Goal: Transaction & Acquisition: Purchase product/service

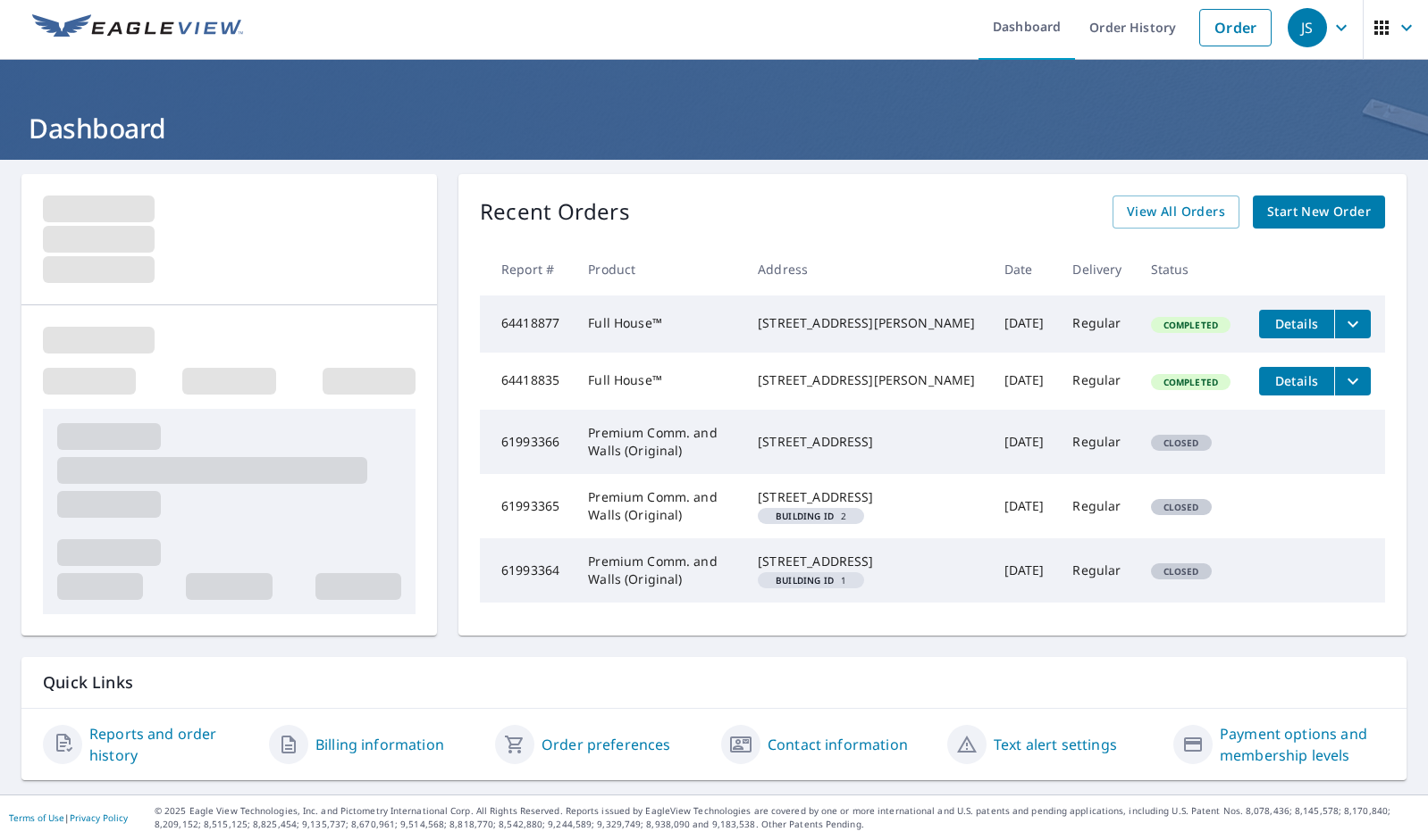
scroll to position [42, 0]
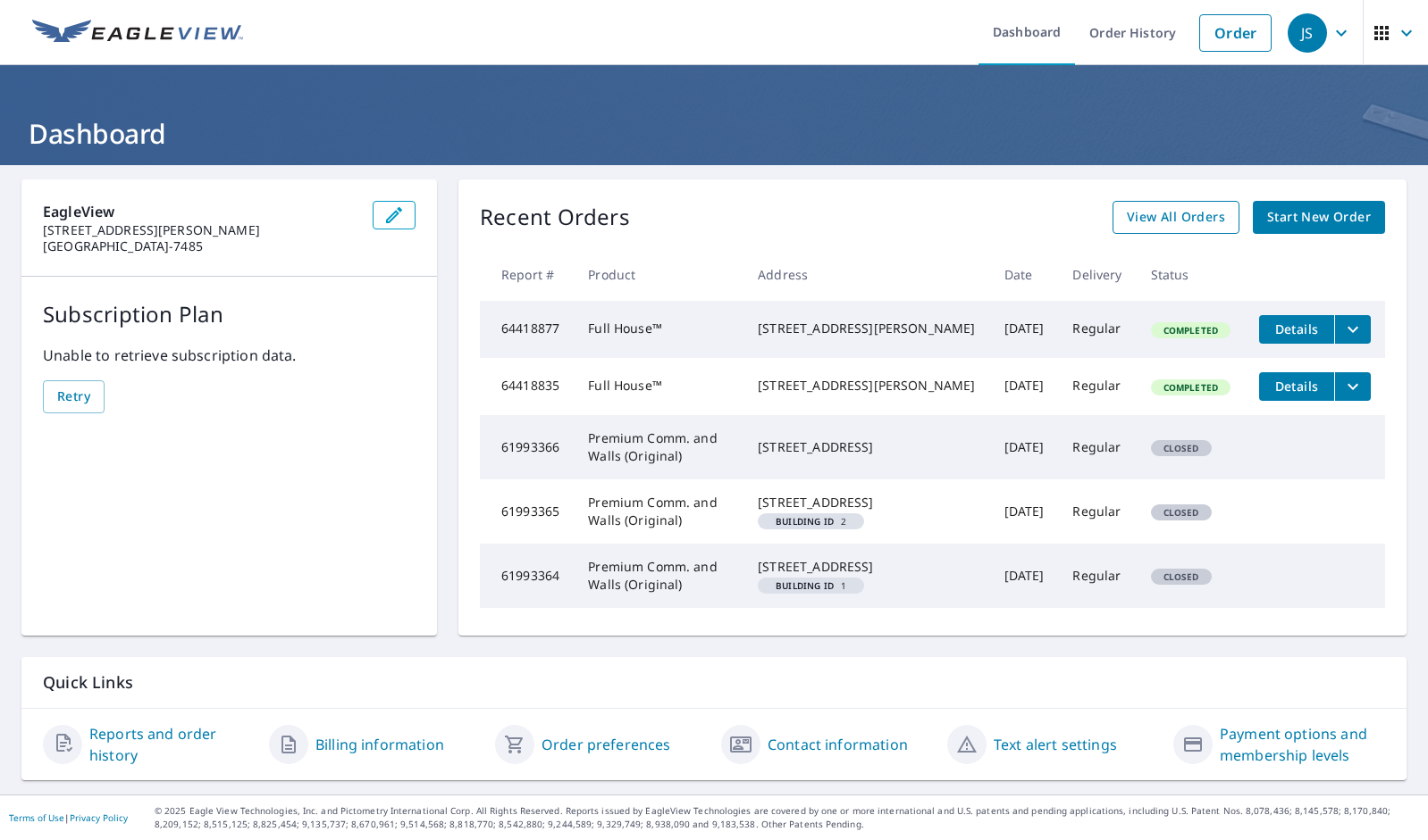
click at [1190, 206] on span "View All Orders" at bounding box center [1175, 218] width 99 height 23
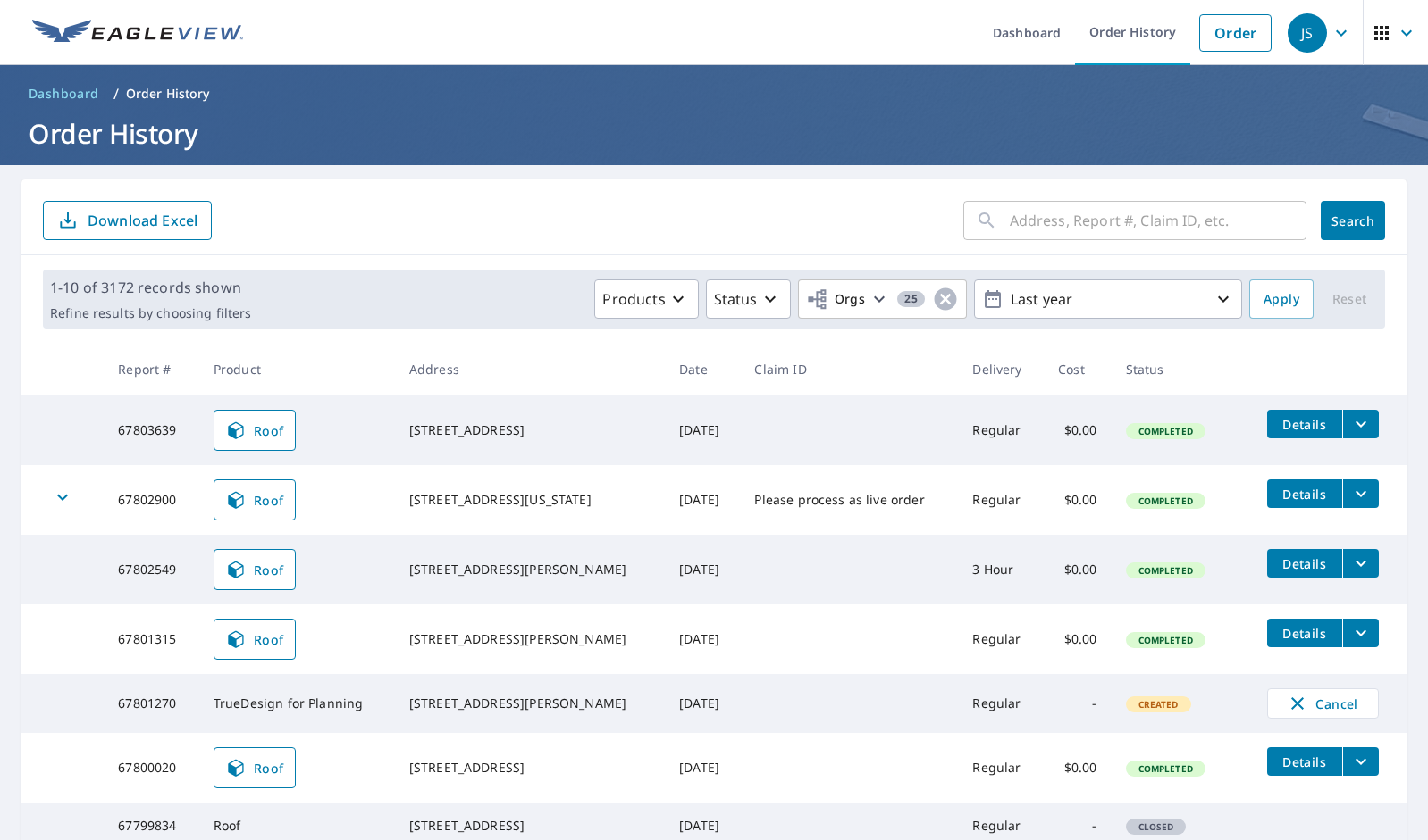
click at [1104, 221] on input "text" at bounding box center [1158, 220] width 297 height 50
type input "CA"
click at [1327, 224] on span "Search" at bounding box center [1353, 221] width 36 height 17
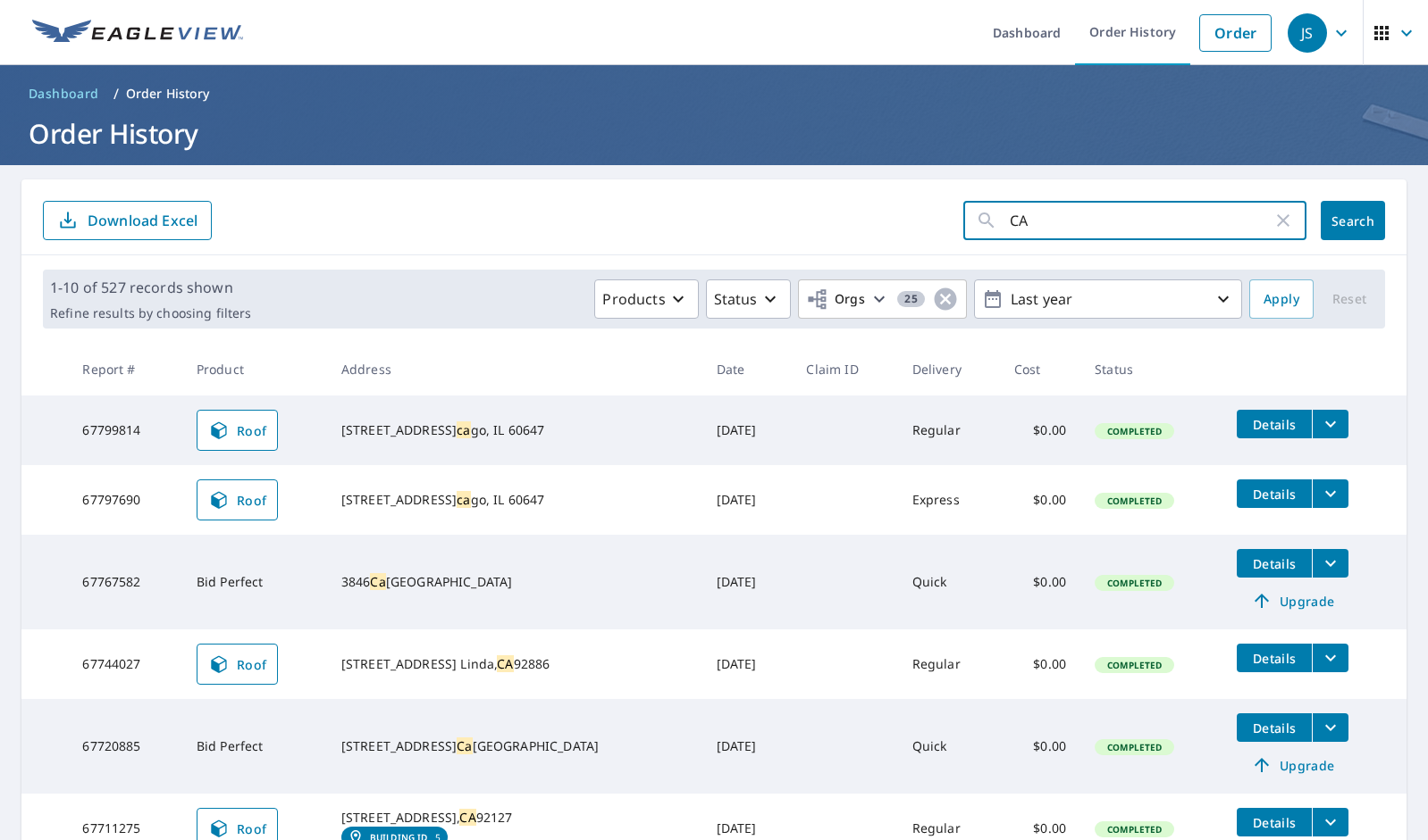
click at [1010, 221] on input "CA" at bounding box center [1141, 220] width 263 height 50
type input "San Ramon, CA"
click at [1327, 221] on button "Search" at bounding box center [1352, 221] width 65 height 39
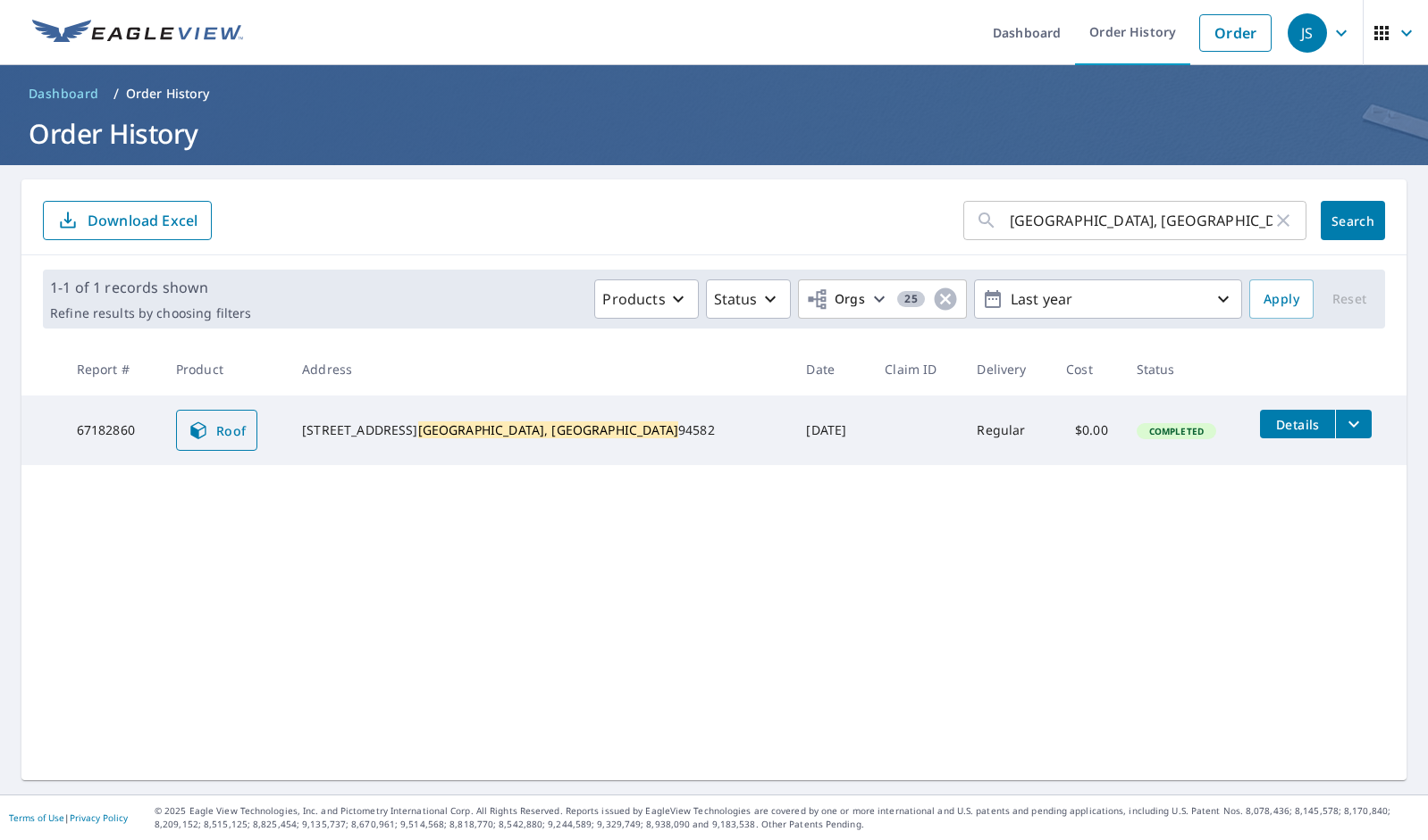
click at [247, 429] on span "Roof" at bounding box center [217, 430] width 59 height 22
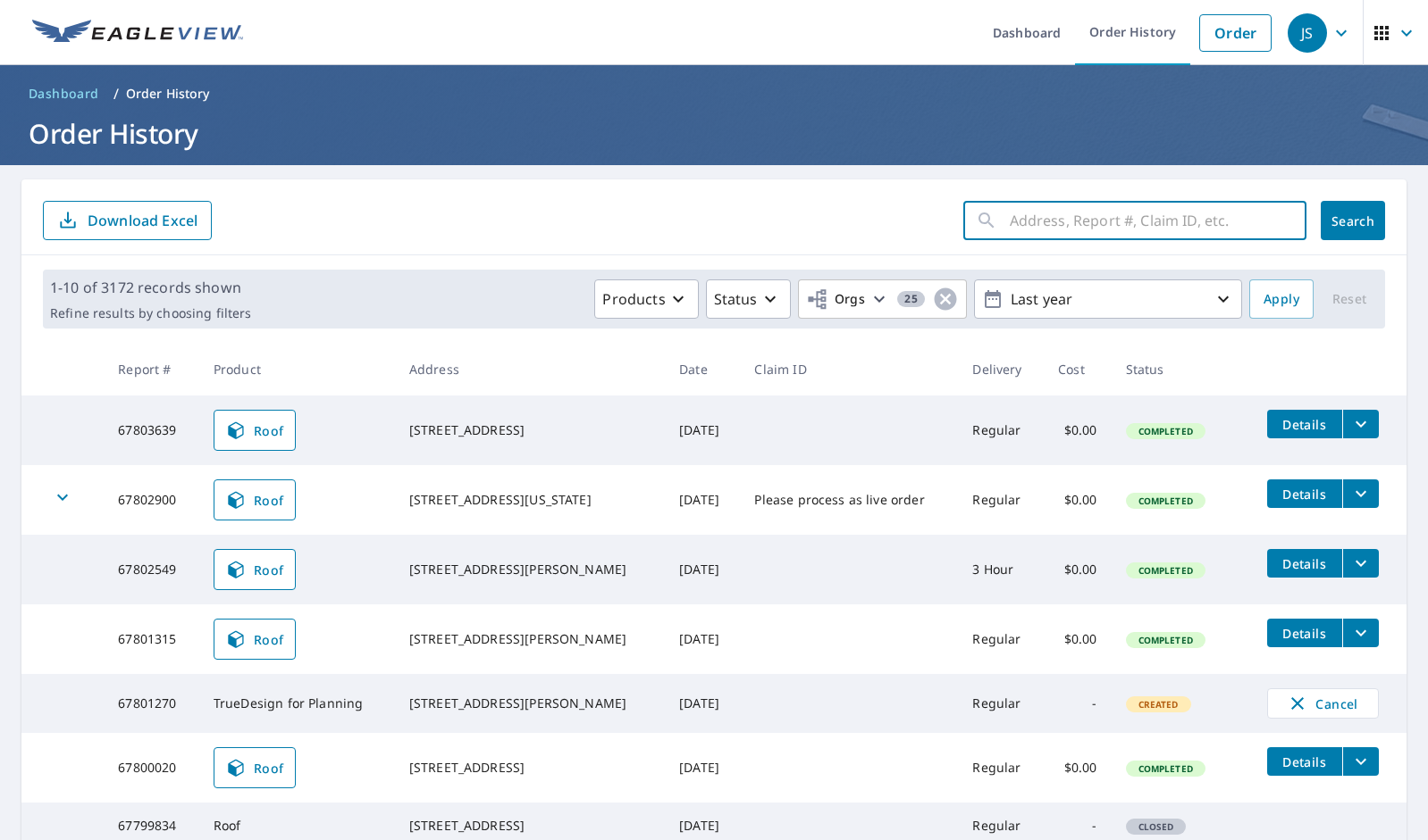
click at [1111, 223] on input "text" at bounding box center [1158, 220] width 297 height 50
type input "Dublin, CA"
click at [1353, 221] on button "Search" at bounding box center [1352, 221] width 65 height 39
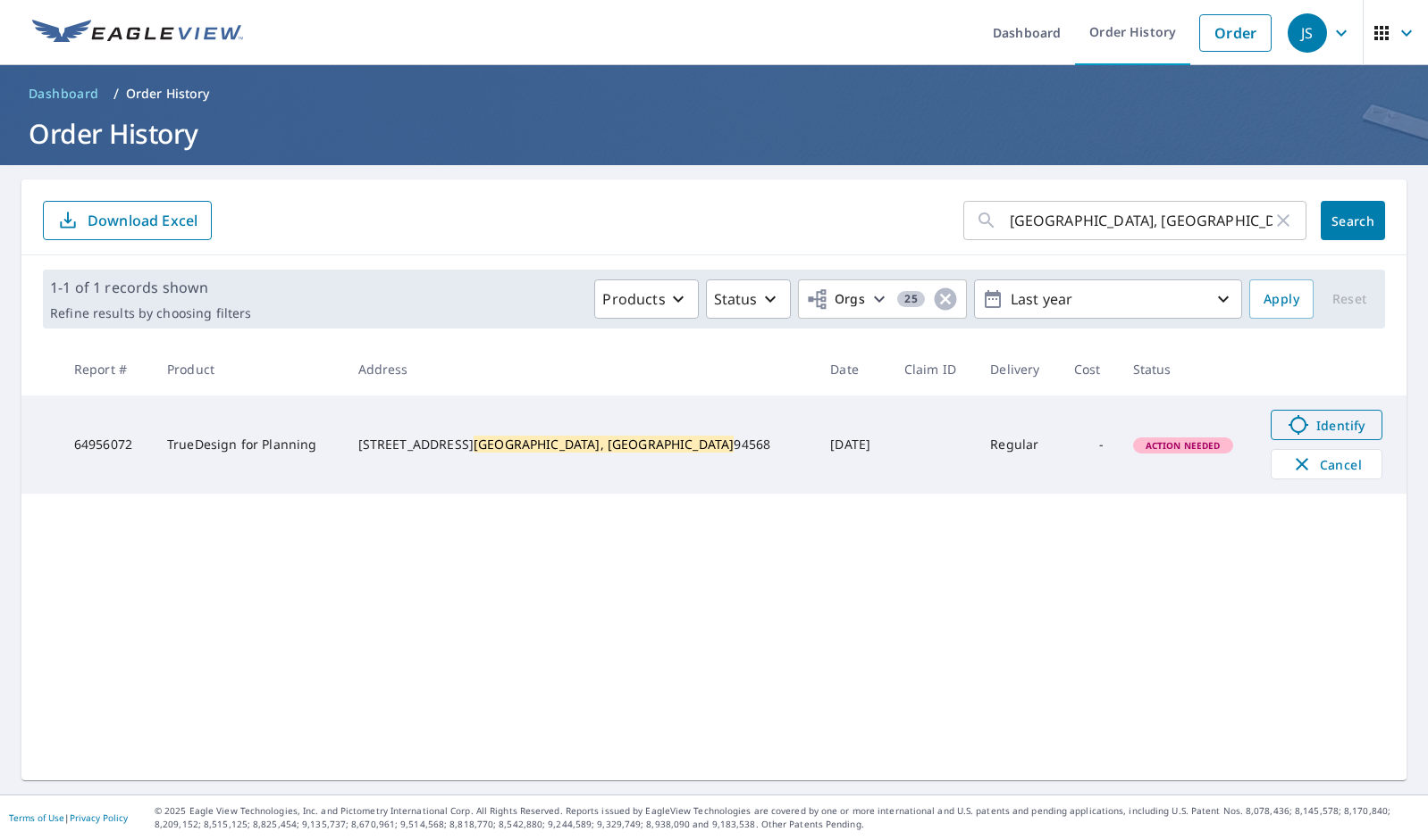
click at [1291, 429] on span "Identify" at bounding box center [1326, 425] width 88 height 22
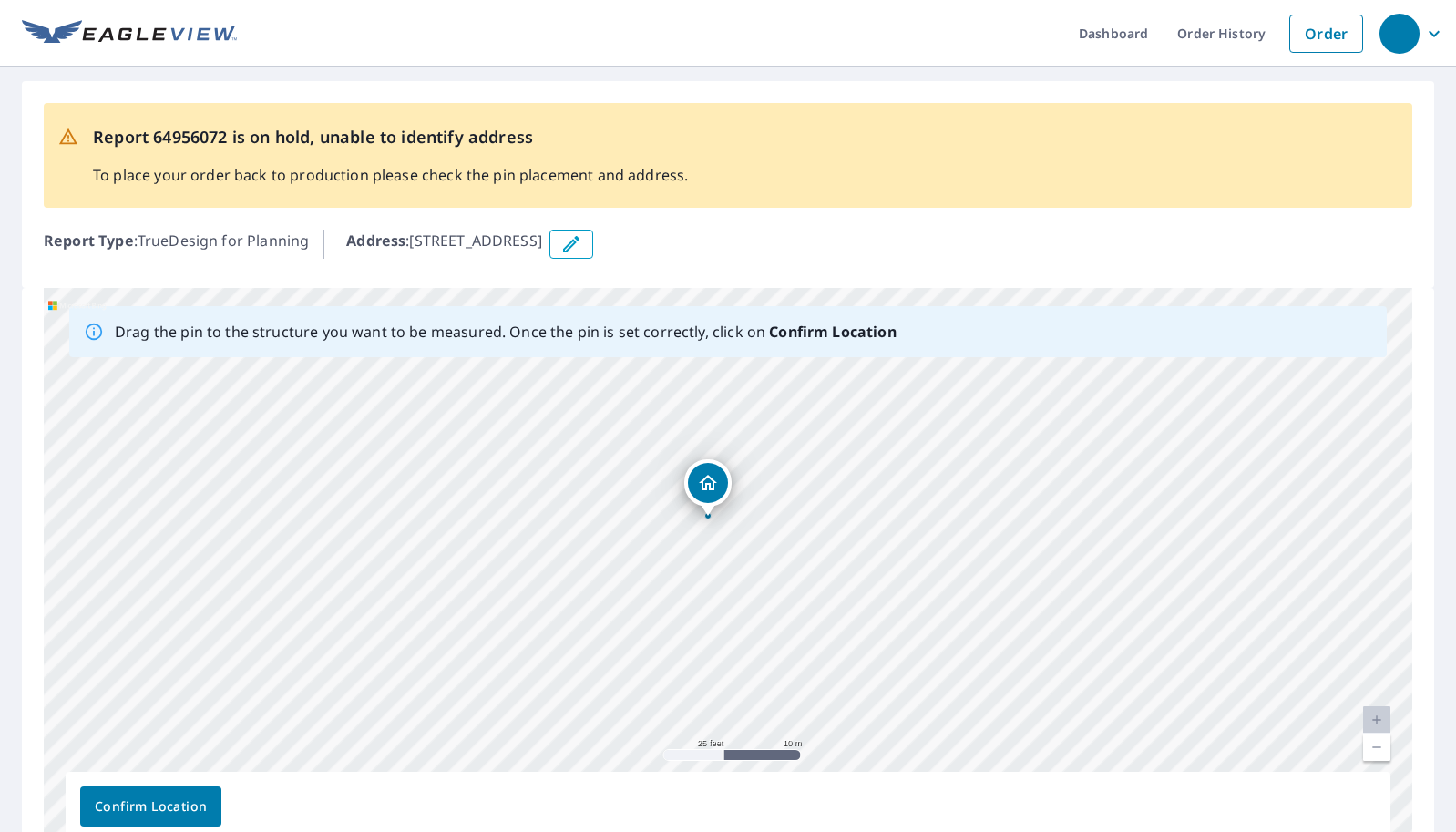
drag, startPoint x: 939, startPoint y: 359, endPoint x: 922, endPoint y: 312, distance: 50.0
click at [922, 312] on div "Drag the pin to the structure you want to be measured. Once the pin is set corr…" at bounding box center [728, 573] width 1368 height 572
click at [1199, 31] on link "Order History" at bounding box center [1221, 33] width 118 height 66
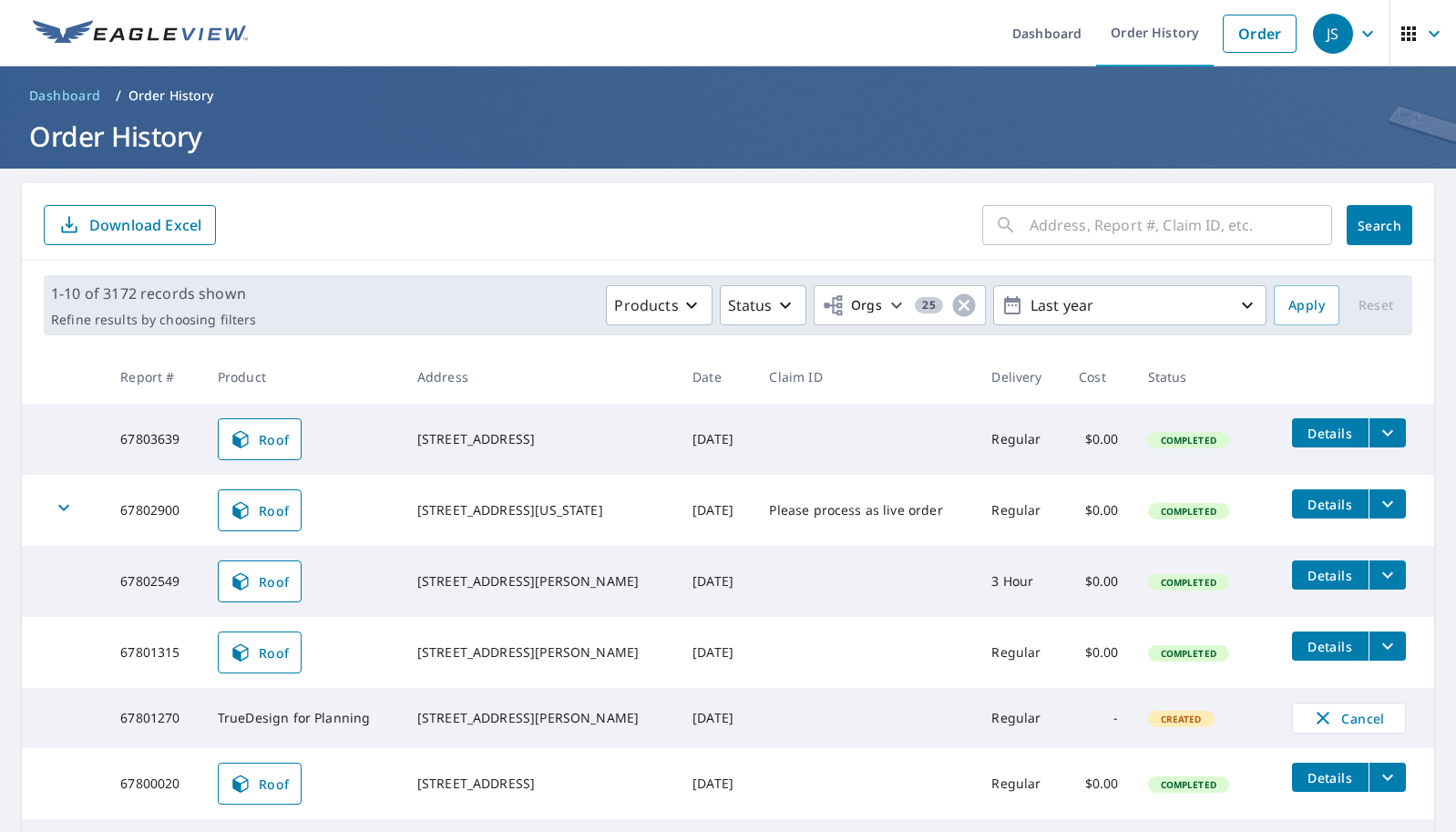
click at [1068, 222] on input "text" at bounding box center [1180, 224] width 302 height 51
paste input "8650 Camino Tassajara, Pleasanton, CA 94588"
type input "8650 Camino Tassajara, Pleasanton, CA 94588"
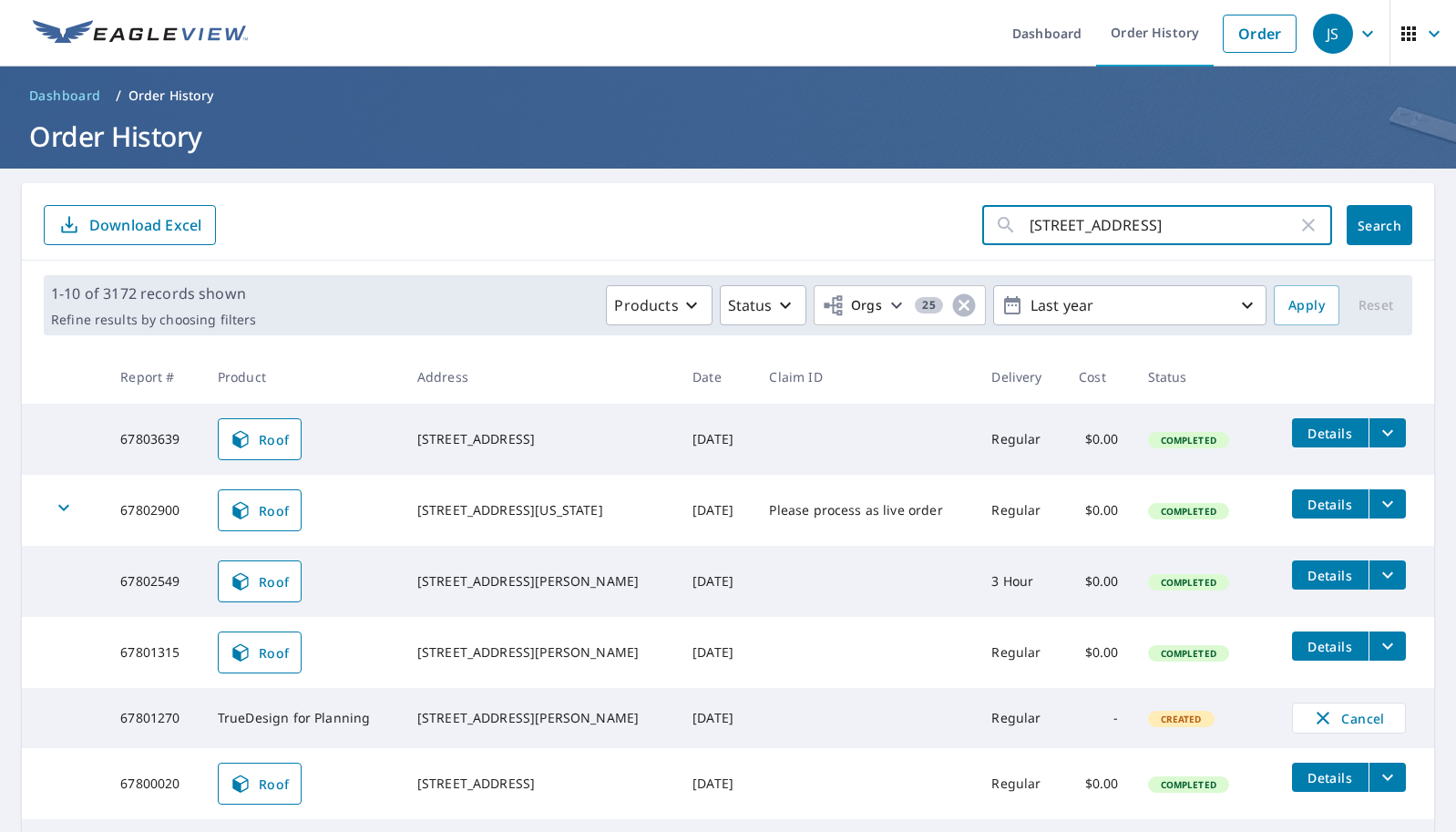
click at [1378, 227] on span "Search" at bounding box center [1379, 225] width 36 height 17
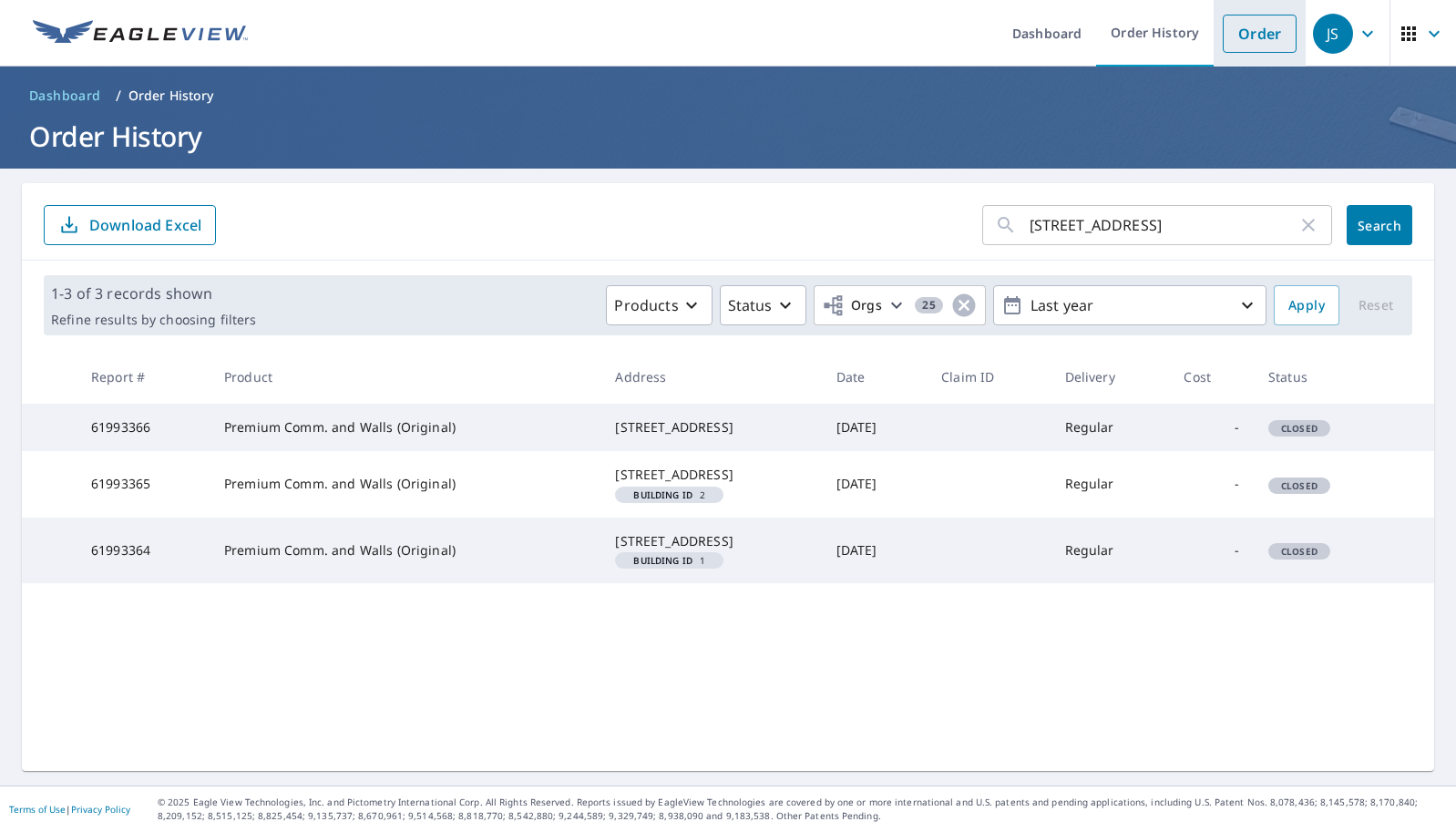
click at [1268, 38] on link "Order" at bounding box center [1259, 34] width 74 height 38
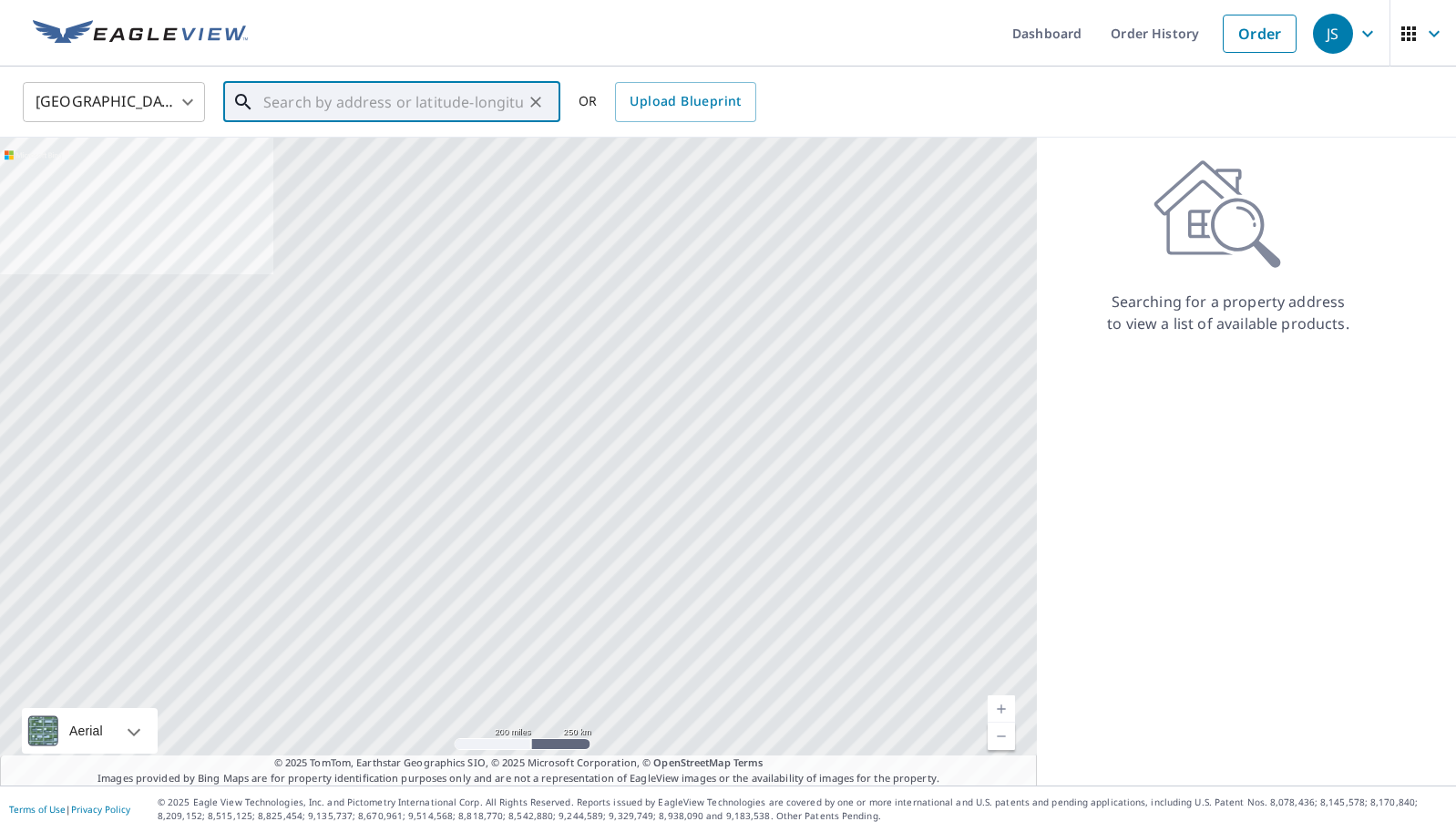
paste input "8650 Camino Tassajara, Pleasanton, CA 94588"
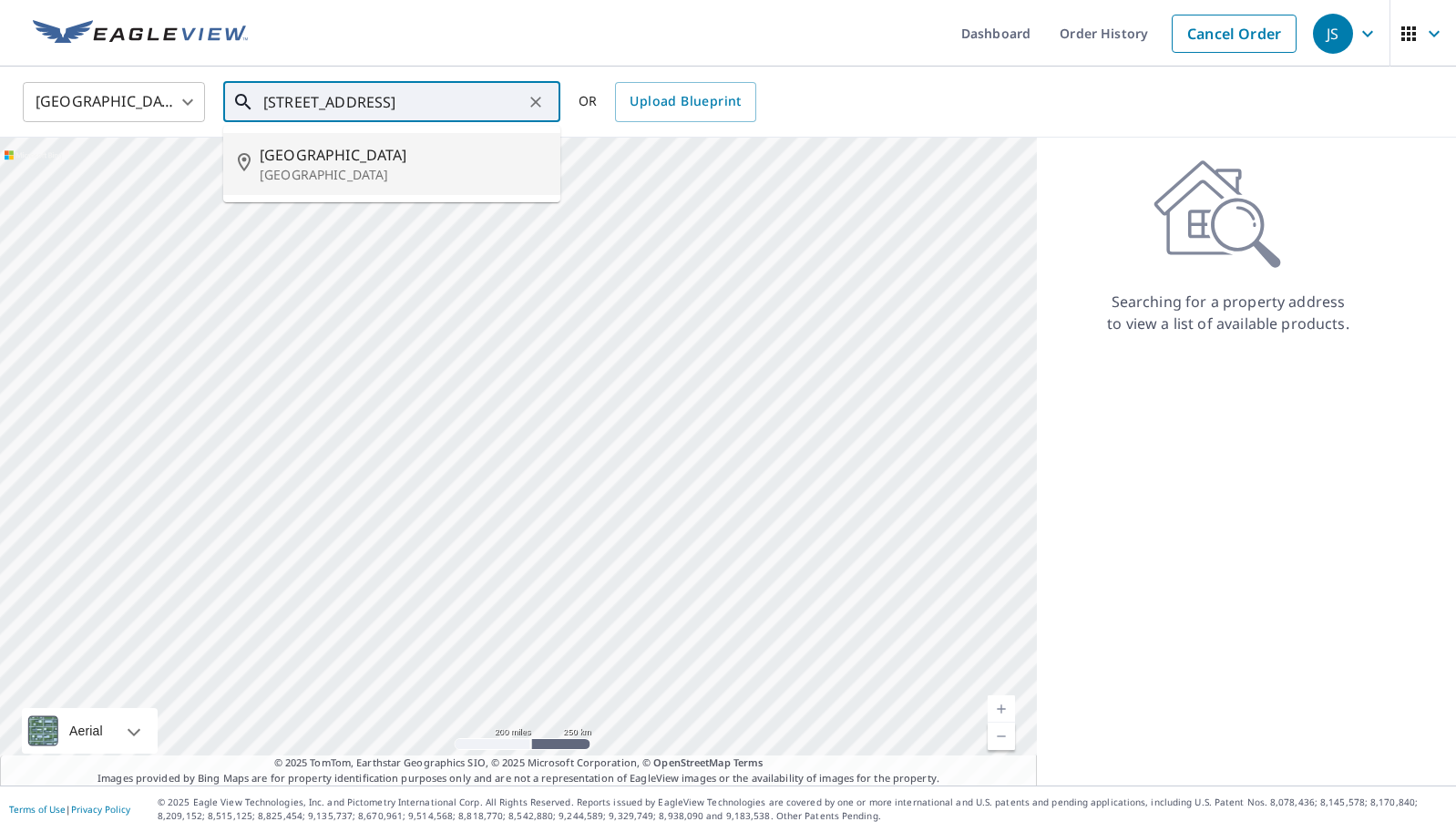
click at [467, 150] on span "8650 Camino Tassajara" at bounding box center [402, 154] width 286 height 22
type input "8650 Camino Tassajara Pleasanton, CA 94588"
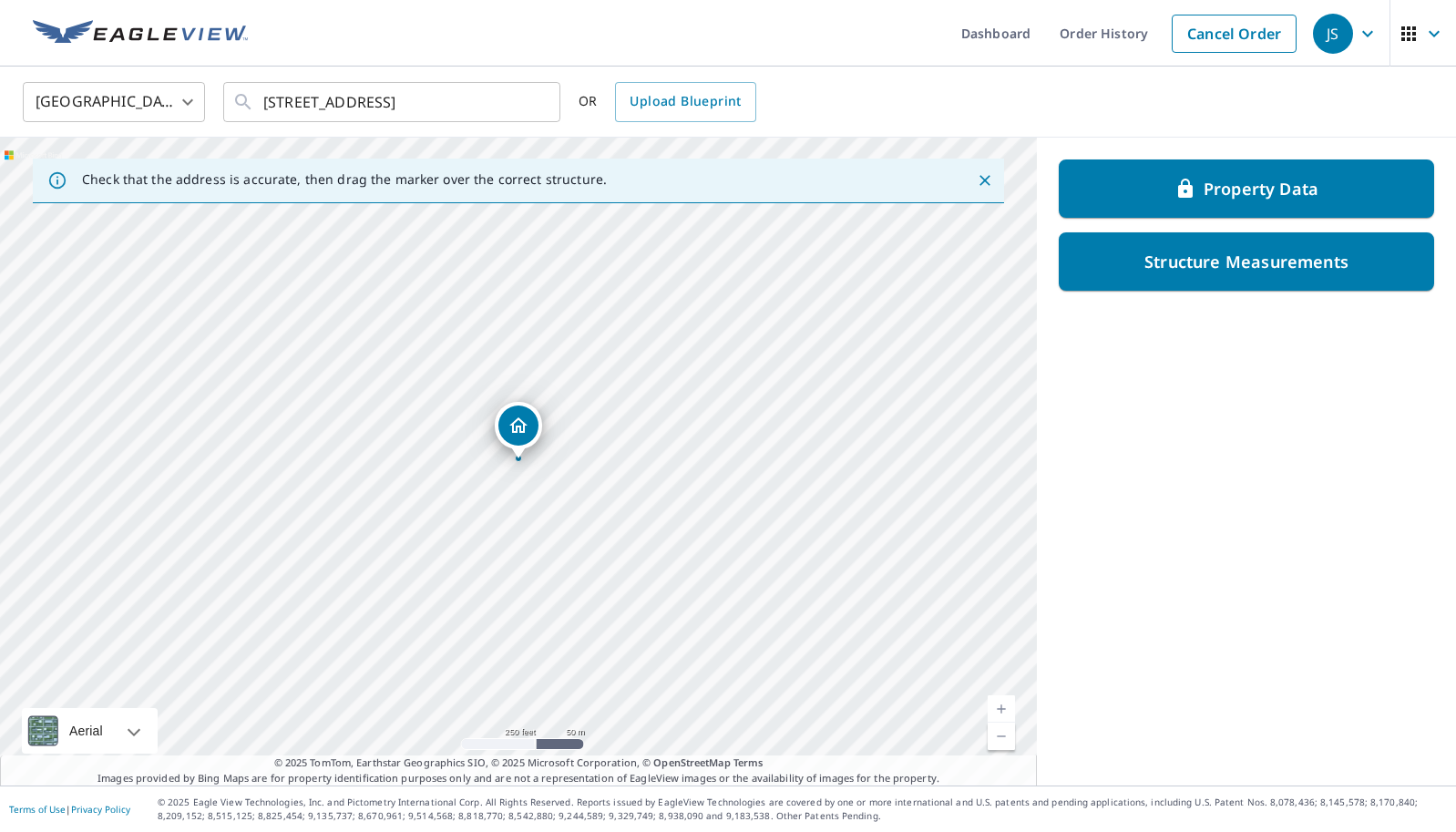
click at [999, 706] on link "Current Level 17, Zoom In" at bounding box center [1000, 708] width 28 height 28
click at [999, 706] on link "Current Level 18, Zoom In" at bounding box center [1000, 708] width 28 height 28
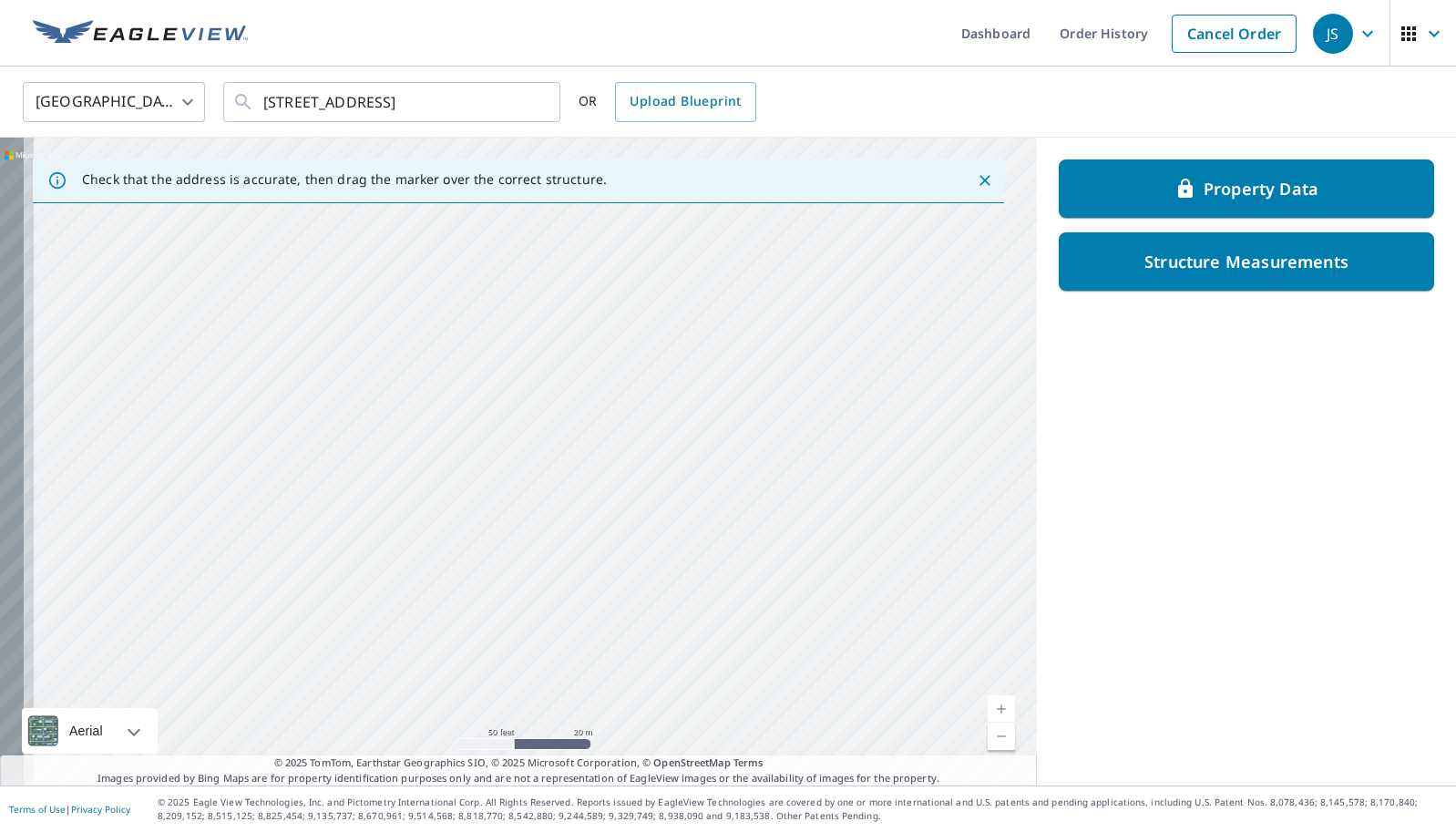
drag, startPoint x: 423, startPoint y: 588, endPoint x: 1219, endPoint y: 579, distance: 796.1
click at [1219, 579] on div "Check that the address is accurate, then drag the marker over the correct struc…" at bounding box center [728, 461] width 1456 height 648
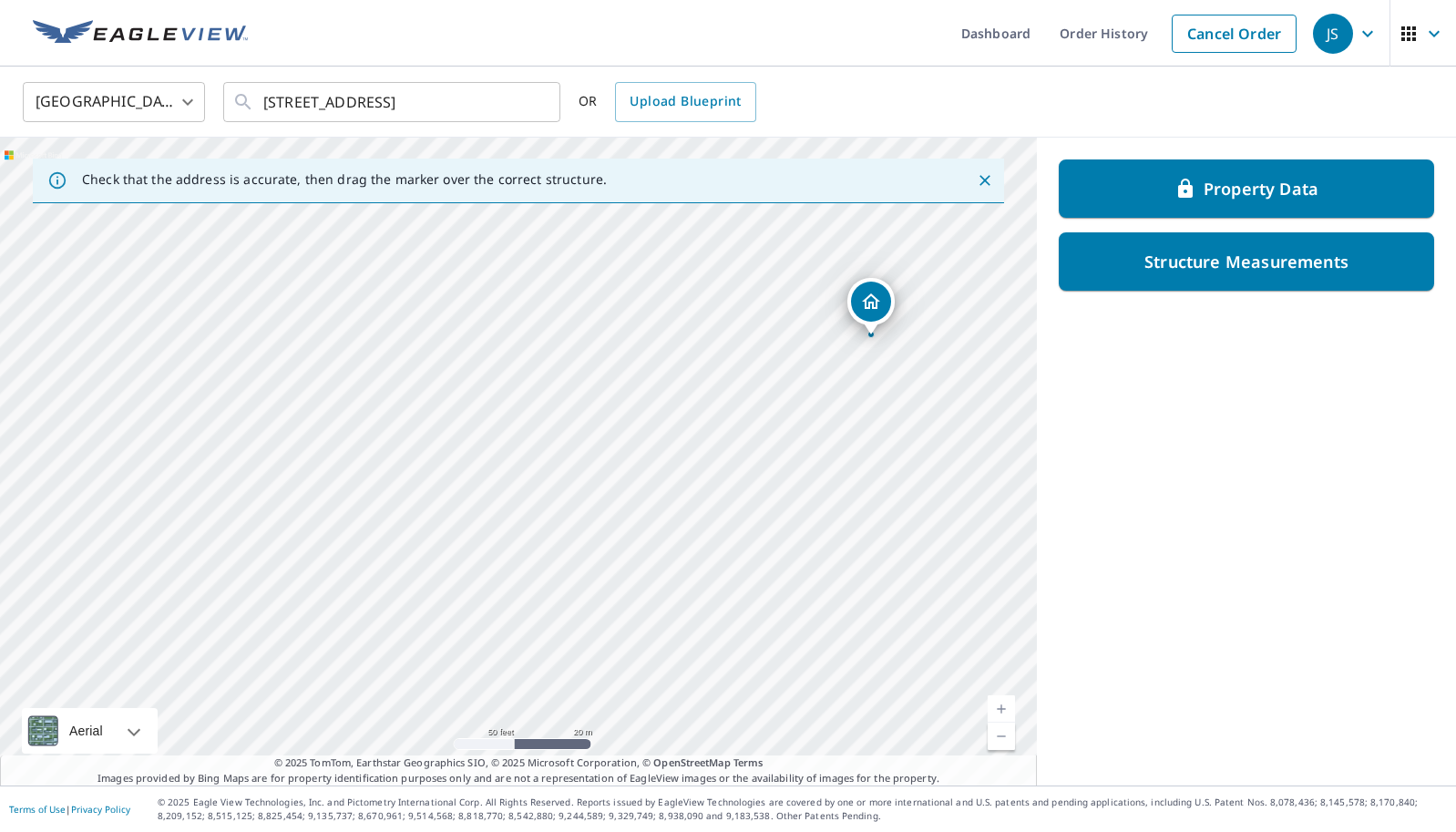
click at [776, 463] on div "8650 Camino Tassajara Pleasanton, CA 94588" at bounding box center [518, 461] width 1037 height 648
click at [526, 372] on div "8650 Camino Tassajara Pleasanton, CA 94588" at bounding box center [518, 461] width 1037 height 648
click at [982, 177] on icon "Close" at bounding box center [984, 180] width 11 height 11
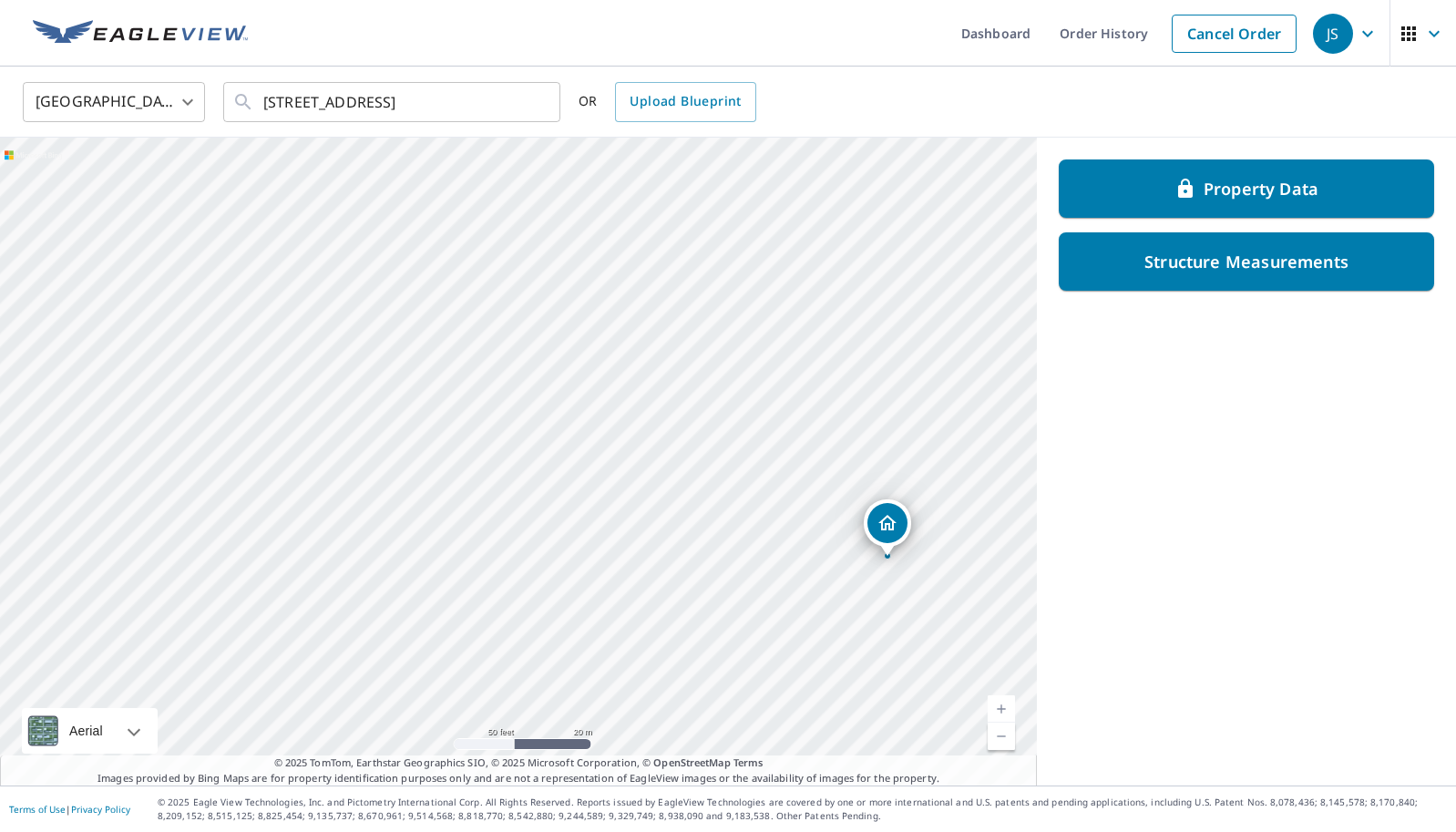
drag, startPoint x: 490, startPoint y: 271, endPoint x: 862, endPoint y: 369, distance: 384.7
click at [862, 369] on div "8650 Camino Tassajara Pleasanton, CA 94588" at bounding box center [518, 461] width 1037 height 648
drag, startPoint x: 223, startPoint y: 396, endPoint x: 743, endPoint y: 367, distance: 520.8
click at [743, 367] on div "8650 Camino Tassajara Pleasanton, CA 94588" at bounding box center [518, 461] width 1037 height 648
drag, startPoint x: 461, startPoint y: 460, endPoint x: 652, endPoint y: 417, distance: 195.8
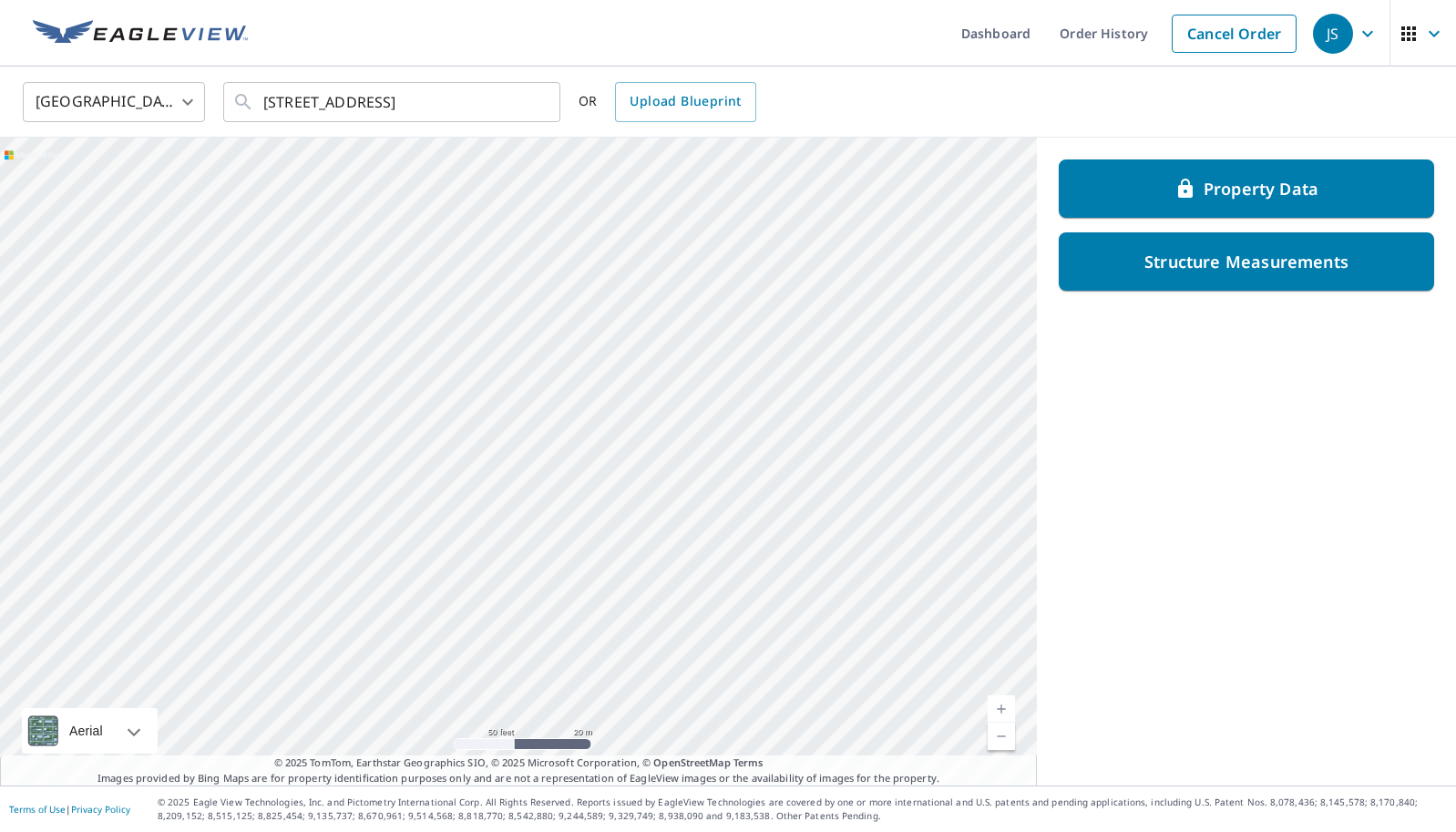
click at [652, 417] on div "8650 Camino Tassajara Pleasanton, CA 94588" at bounding box center [518, 461] width 1037 height 648
click at [642, 386] on div "8650 Camino Tassajara Pleasanton, CA 94588" at bounding box center [518, 461] width 1037 height 648
drag, startPoint x: 213, startPoint y: 256, endPoint x: 1250, endPoint y: 230, distance: 1037.3
click at [1250, 230] on div "8650 Camino Tassajara Pleasanton, CA 94588 Aerial Road A standard road map Aeri…" at bounding box center [728, 461] width 1456 height 648
click at [775, 327] on div "8650 Camino Tassajara Pleasanton, CA 94588" at bounding box center [518, 461] width 1037 height 648
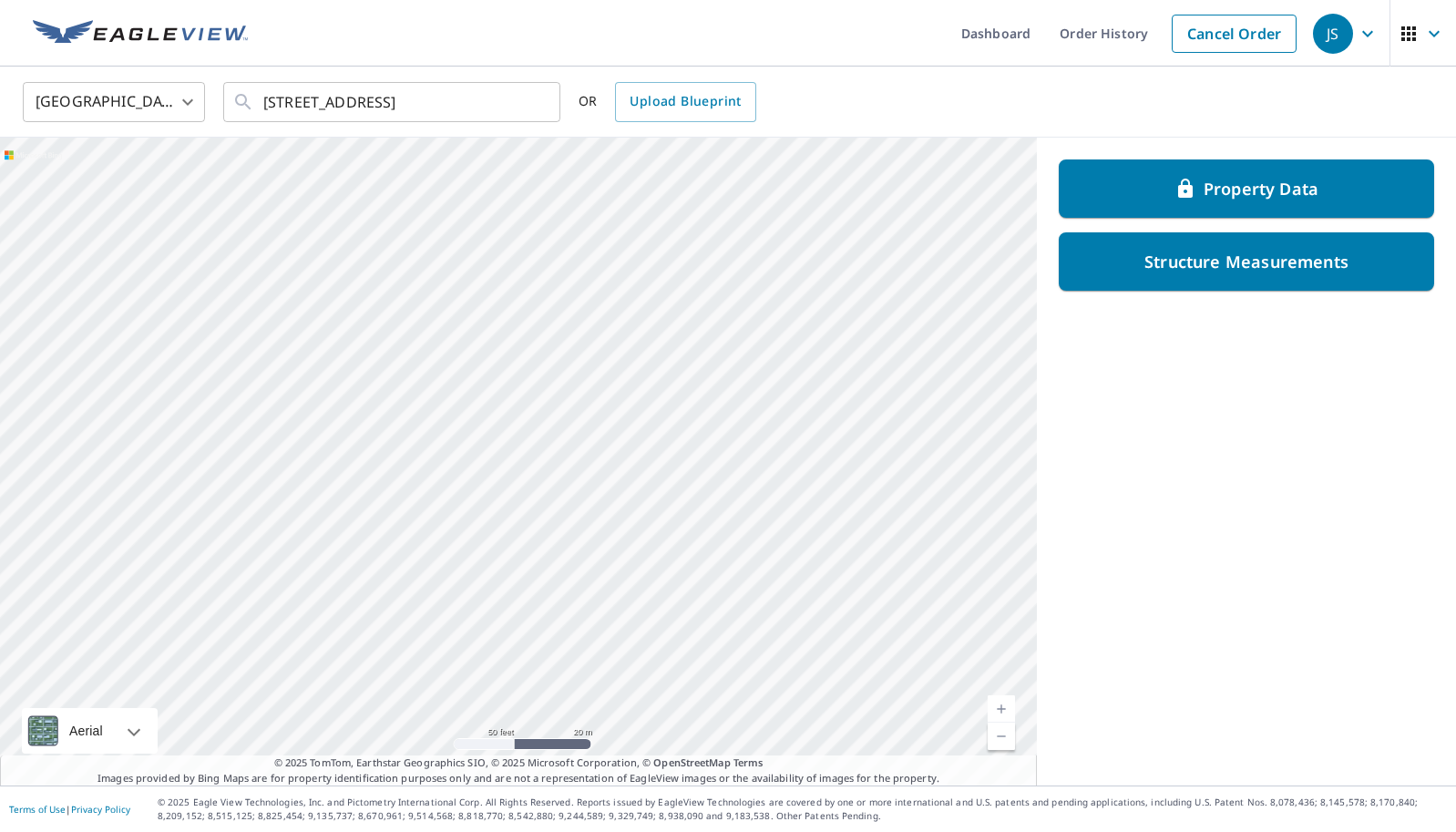
drag, startPoint x: 335, startPoint y: 438, endPoint x: 832, endPoint y: 408, distance: 497.9
click at [832, 408] on div "8650 Camino Tassajara Pleasanton, CA 94588" at bounding box center [518, 461] width 1037 height 648
click at [1009, 713] on link "Current Level 19, Zoom In" at bounding box center [1000, 708] width 28 height 28
drag, startPoint x: 819, startPoint y: 497, endPoint x: 685, endPoint y: 343, distance: 204.1
click at [685, 343] on div "8650 Camino Tassajara Pleasanton, CA 94588" at bounding box center [518, 461] width 1037 height 648
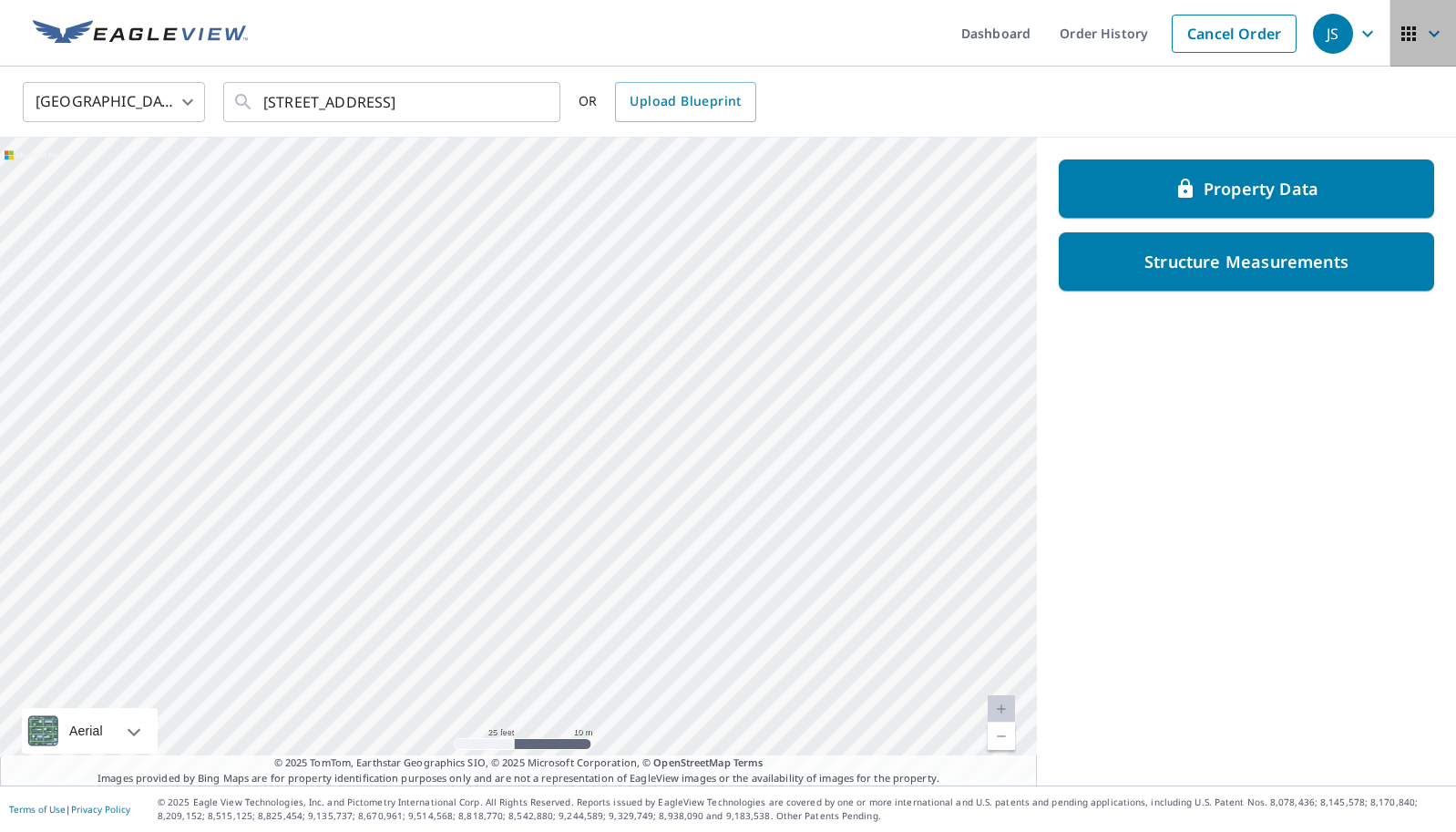
click at [1424, 35] on icon "button" at bounding box center [1433, 34] width 22 height 22
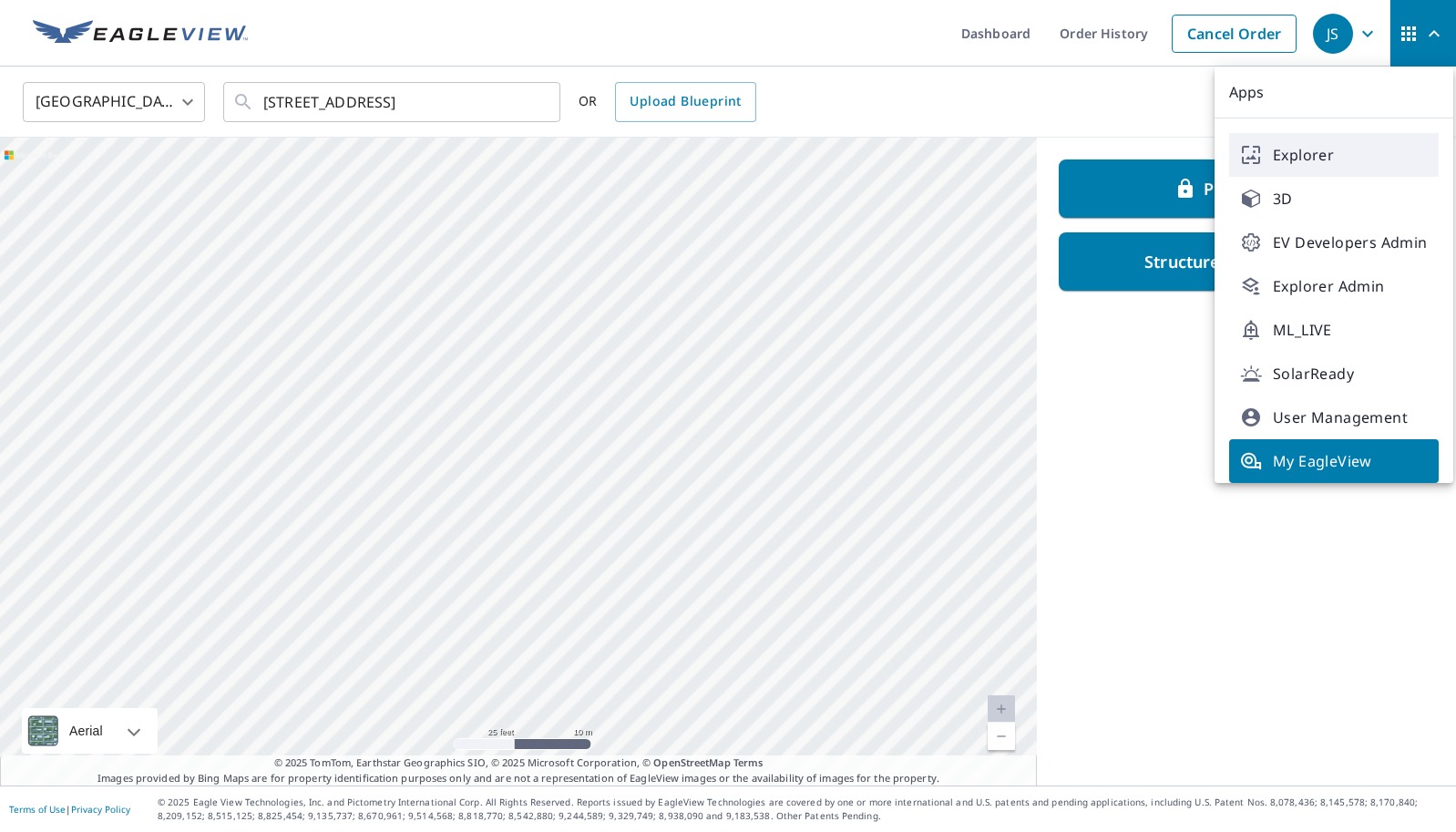
click at [1288, 148] on span "Explorer" at bounding box center [1333, 154] width 188 height 22
